Goal: Information Seeking & Learning: Check status

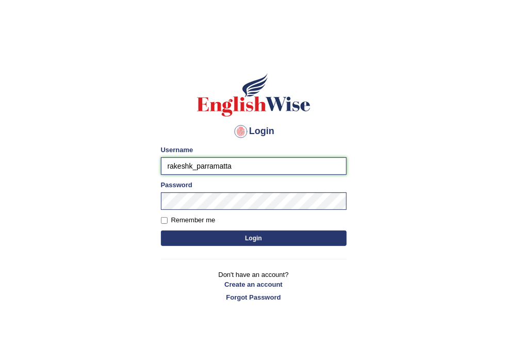
drag, startPoint x: 192, startPoint y: 166, endPoint x: 142, endPoint y: 164, distance: 50.6
click at [142, 164] on body "Login Please fix the following errors: Username rakeshk_parramatta Password Rem…" at bounding box center [253, 197] width 507 height 345
type input "parwin_parramatta"
click at [252, 231] on button "Login" at bounding box center [254, 238] width 186 height 15
click at [249, 235] on button "Login" at bounding box center [254, 238] width 186 height 15
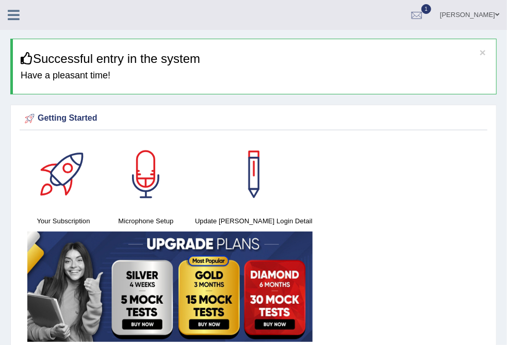
click at [422, 9] on span "1" at bounding box center [426, 9] width 10 height 10
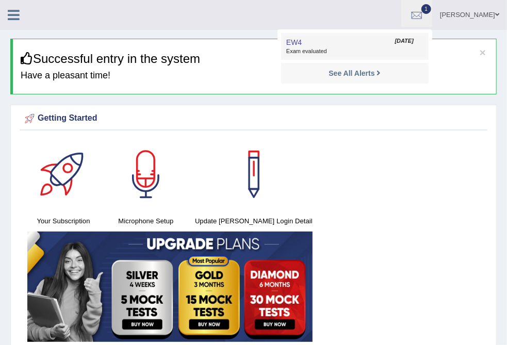
click at [313, 45] on link "EW4 Aug 12, 2025 Exam evaluated" at bounding box center [355, 47] width 142 height 22
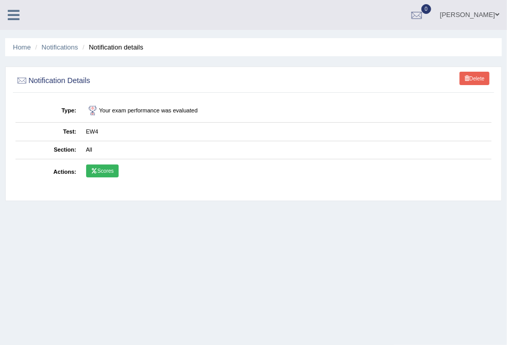
click at [119, 172] on link "Scores" at bounding box center [102, 171] width 32 height 13
click at [0, 0] on link "Tests" at bounding box center [0, 0] width 0 height 0
click at [0, 0] on link "History" at bounding box center [0, 0] width 0 height 0
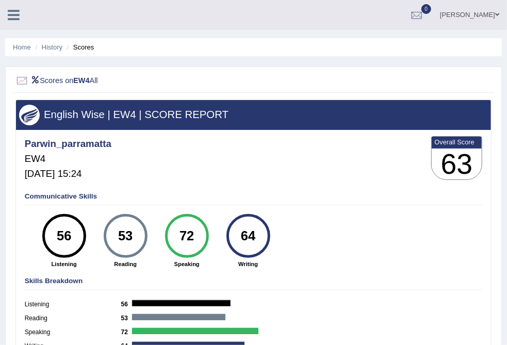
click at [451, 13] on link "[PERSON_NAME]" at bounding box center [469, 13] width 75 height 27
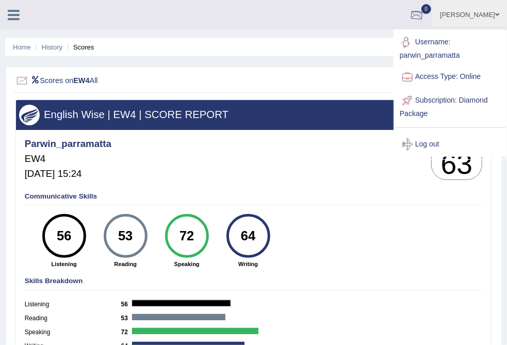
click at [414, 17] on div at bounding box center [416, 15] width 15 height 15
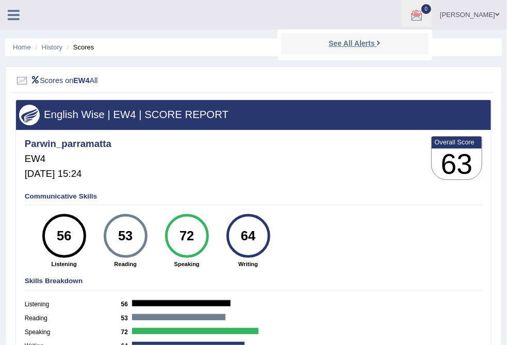
click at [350, 43] on strong "See All Alerts" at bounding box center [352, 43] width 46 height 8
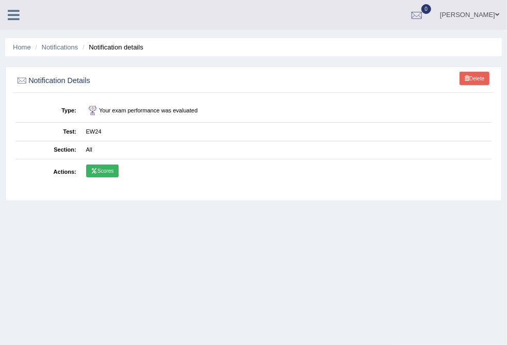
click at [119, 172] on link "Scores" at bounding box center [102, 171] width 32 height 13
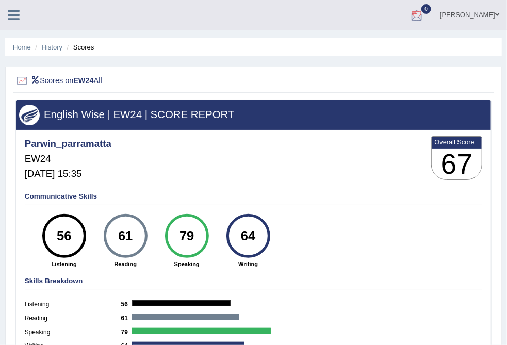
click at [416, 16] on div at bounding box center [416, 15] width 15 height 15
click at [366, 46] on strong "See All Alerts" at bounding box center [352, 43] width 46 height 8
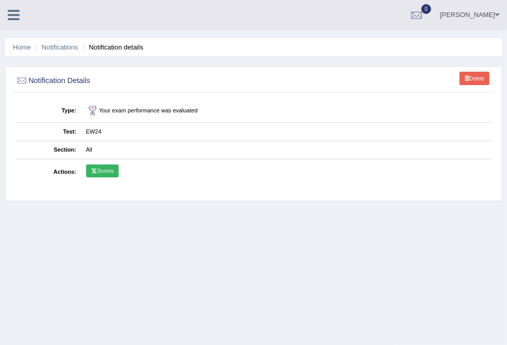
click at [119, 174] on link "Scores" at bounding box center [102, 171] width 32 height 13
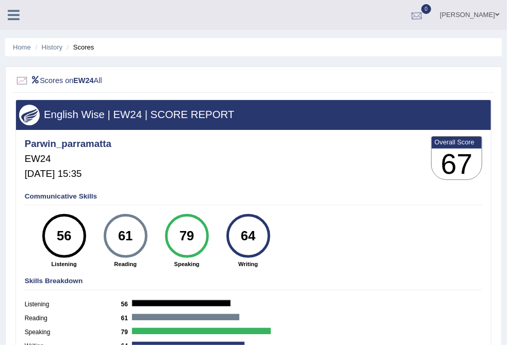
click at [409, 17] on div at bounding box center [416, 15] width 15 height 15
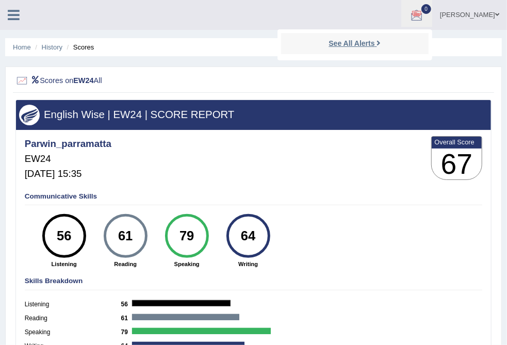
click at [347, 44] on strong "See All Alerts" at bounding box center [352, 43] width 46 height 8
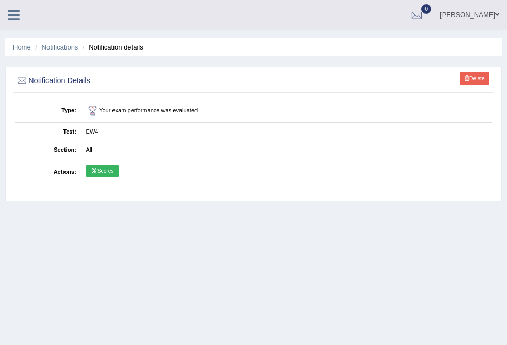
click at [119, 171] on link "Scores" at bounding box center [102, 171] width 32 height 13
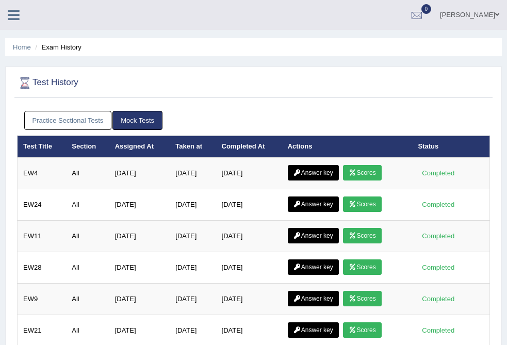
click at [339, 176] on link "Answer key" at bounding box center [313, 172] width 51 height 15
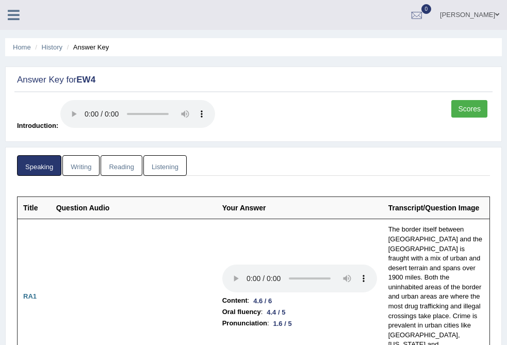
click at [187, 155] on link "Listening" at bounding box center [164, 165] width 43 height 21
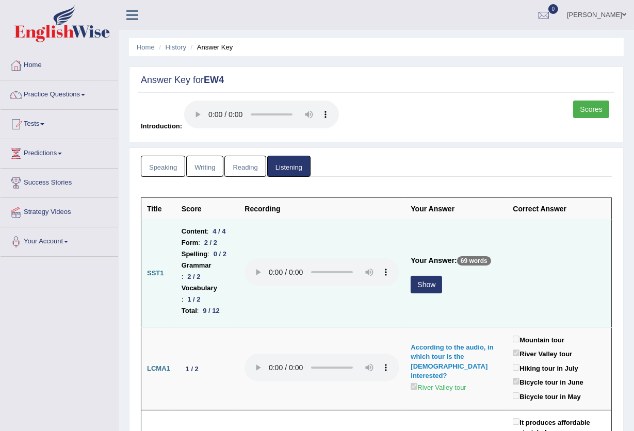
scroll to position [69, 0]
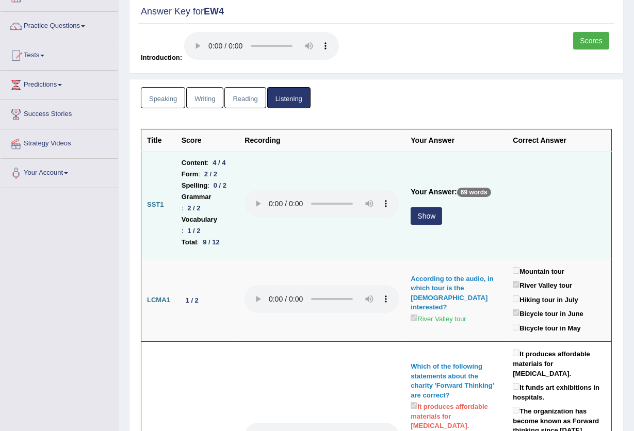
click at [411, 225] on button "Show" at bounding box center [426, 216] width 31 height 18
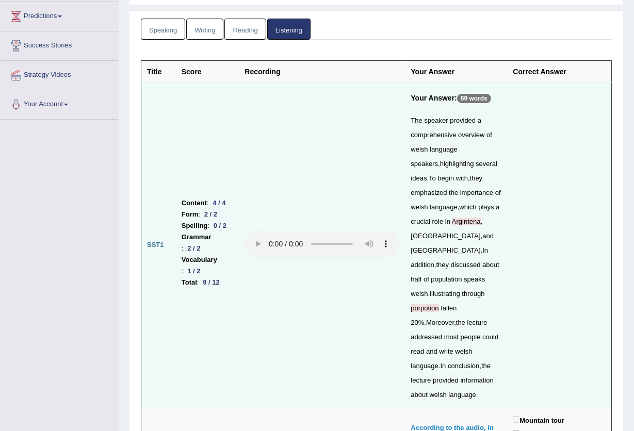
scroll to position [0, 0]
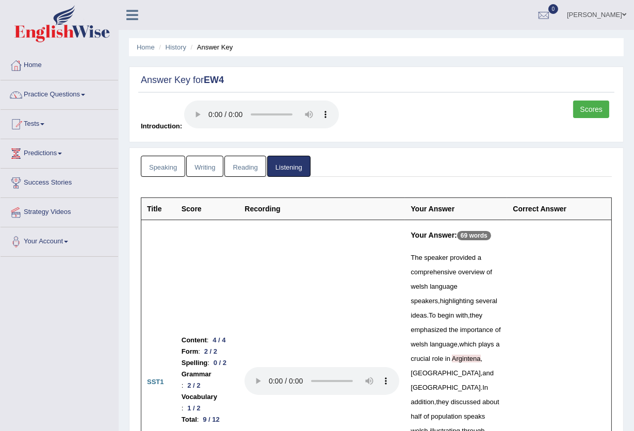
click at [238, 174] on link "Reading" at bounding box center [244, 166] width 41 height 21
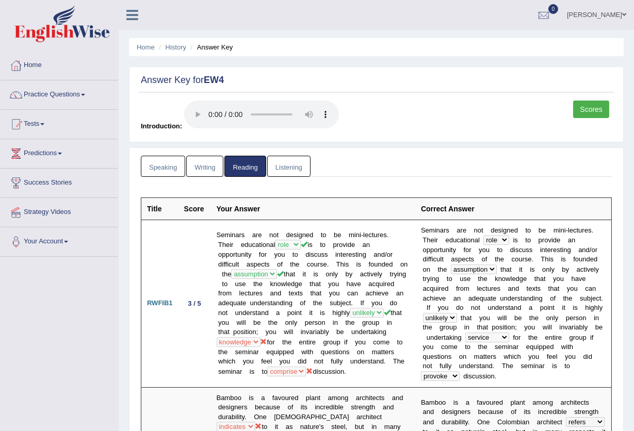
click at [207, 165] on link "Writing" at bounding box center [204, 166] width 37 height 21
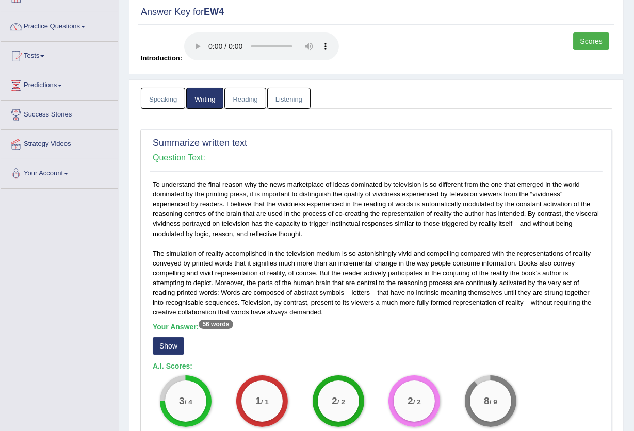
scroll to position [275, 0]
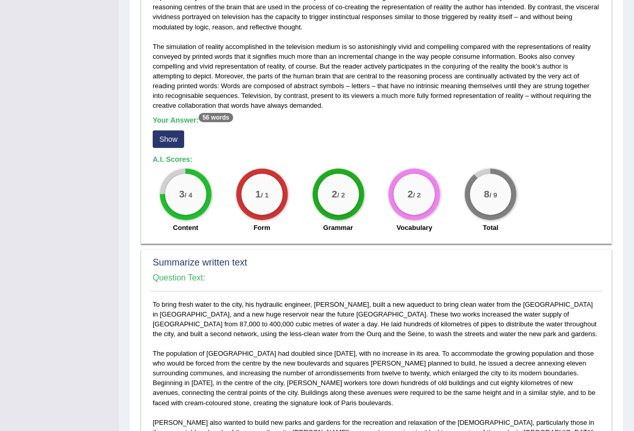
click at [166, 139] on button "Show" at bounding box center [168, 139] width 31 height 18
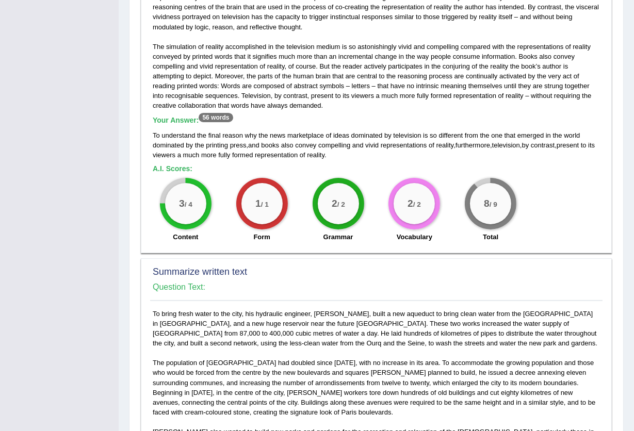
scroll to position [550, 0]
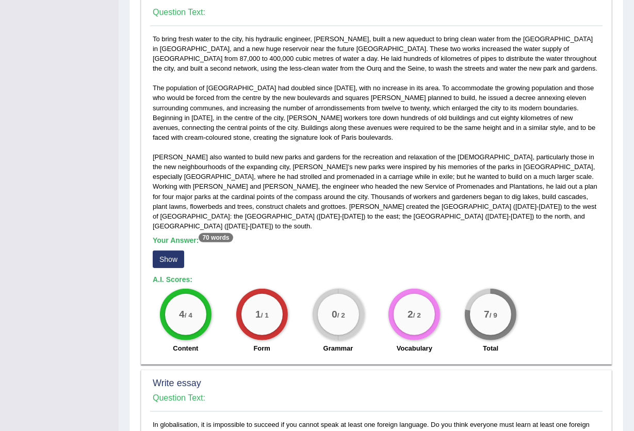
click at [160, 251] on button "Show" at bounding box center [168, 260] width 31 height 18
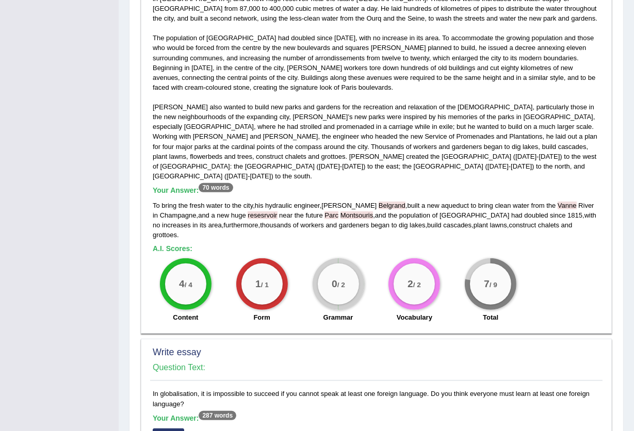
scroll to position [668, 0]
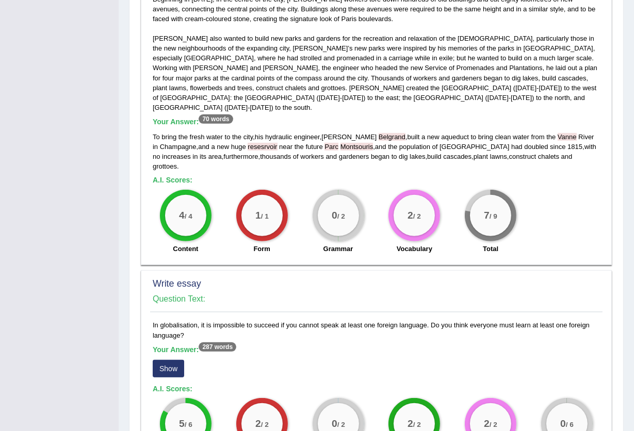
click at [166, 345] on button "Show" at bounding box center [168, 369] width 31 height 18
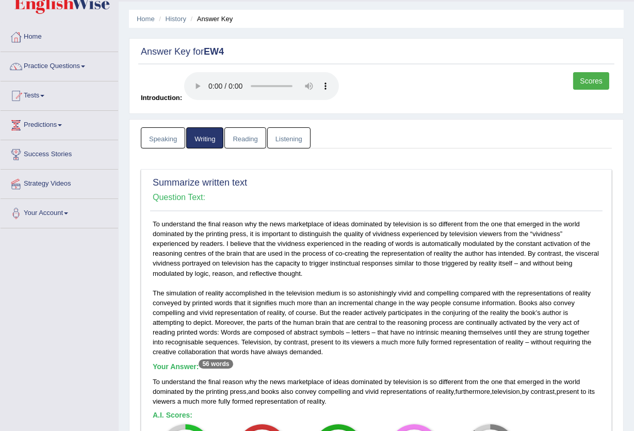
scroll to position [0, 0]
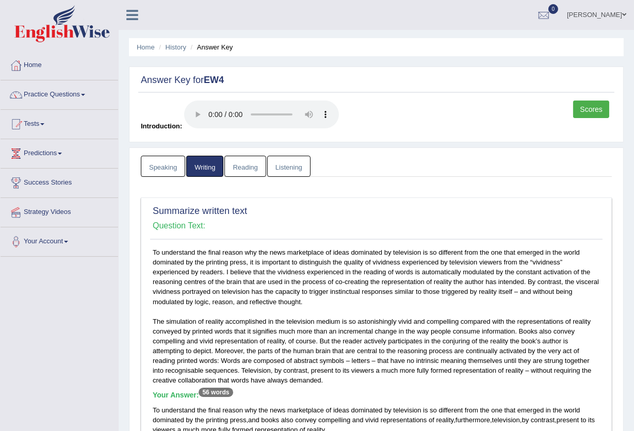
click at [170, 168] on link "Speaking" at bounding box center [163, 166] width 44 height 21
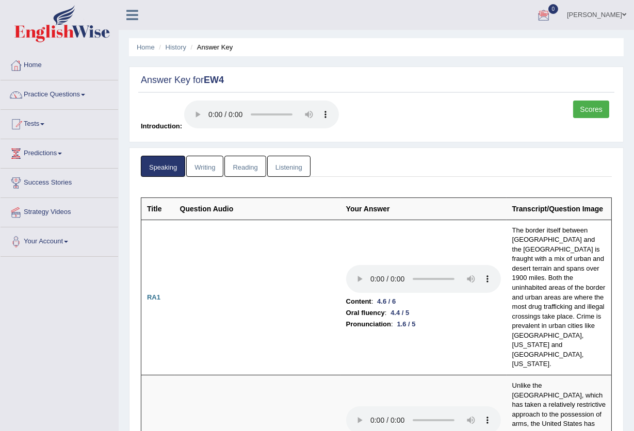
click at [252, 173] on link "Reading" at bounding box center [244, 166] width 41 height 21
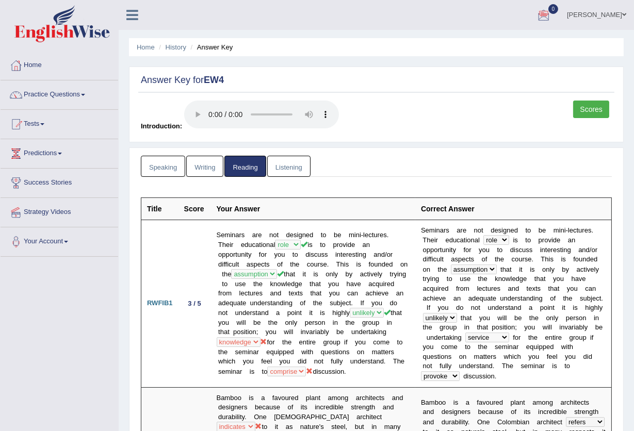
click at [296, 162] on link "Listening" at bounding box center [288, 166] width 43 height 21
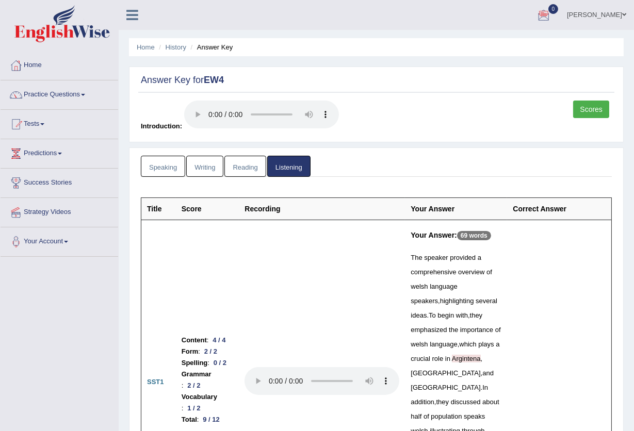
click at [506, 109] on link "Scores" at bounding box center [591, 110] width 36 height 18
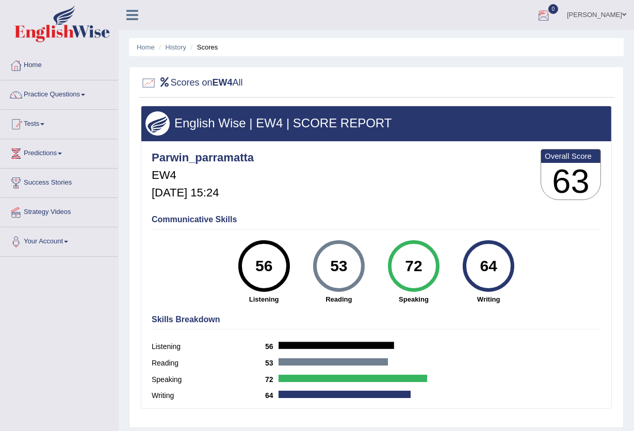
click at [586, 17] on link "Parwin Mohammadi" at bounding box center [596, 13] width 75 height 27
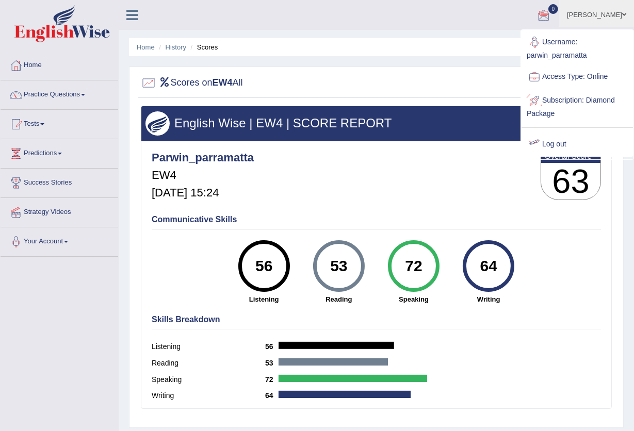
click at [560, 145] on link "Log out" at bounding box center [576, 145] width 111 height 24
